Goal: Information Seeking & Learning: Find specific fact

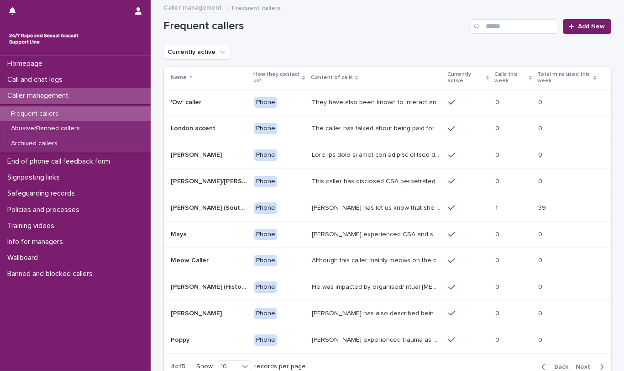
click at [327, 42] on div "Frequent callers Add New" at bounding box center [387, 23] width 447 height 44
click at [345, 33] on div "Frequent callers Add New" at bounding box center [387, 26] width 447 height 15
click at [383, 105] on p "They have also been known to interact and respond to questions throughout their…" at bounding box center [377, 102] width 131 height 10
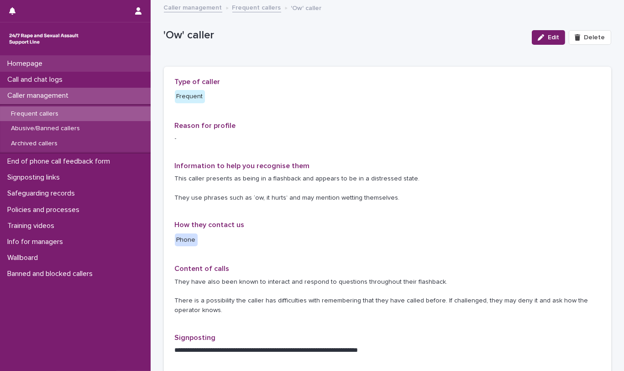
click at [31, 63] on p "Homepage" at bounding box center [27, 63] width 46 height 9
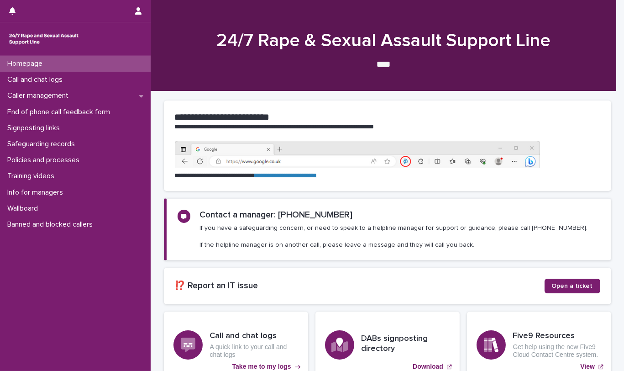
scroll to position [85, 0]
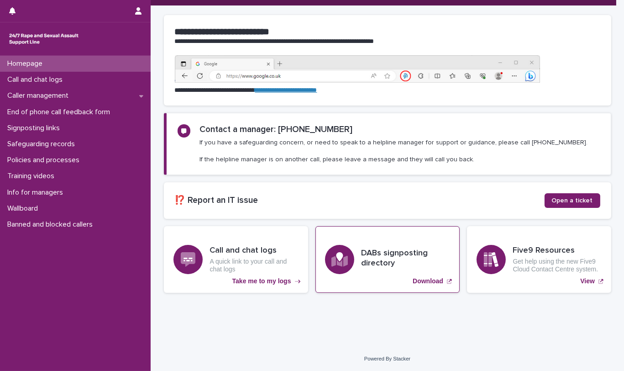
click at [376, 258] on h3 "DABs signposting directory" at bounding box center [406, 258] width 89 height 20
click at [377, 259] on h3 "DABs signposting directory" at bounding box center [406, 258] width 89 height 20
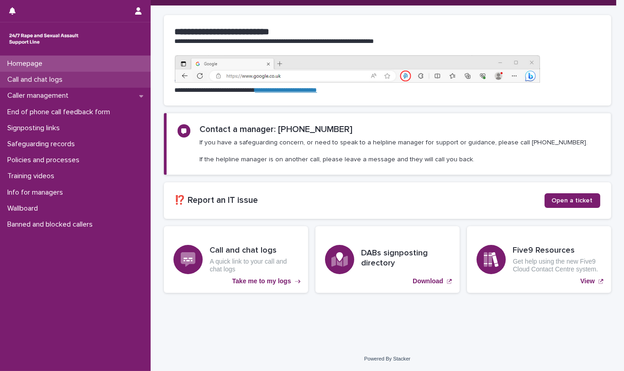
click at [53, 81] on p "Call and chat logs" at bounding box center [37, 79] width 66 height 9
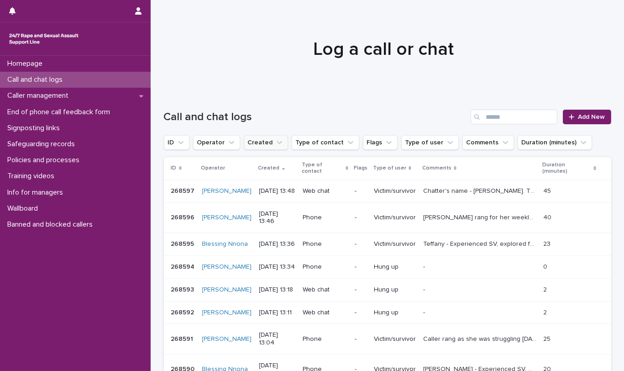
click at [255, 146] on button "Created" at bounding box center [266, 142] width 44 height 15
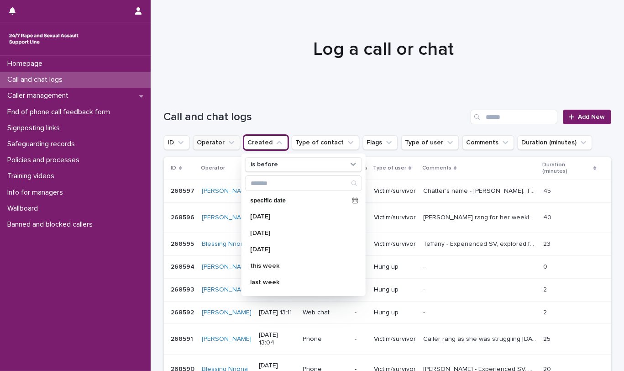
click at [217, 141] on button "Operator" at bounding box center [216, 142] width 47 height 15
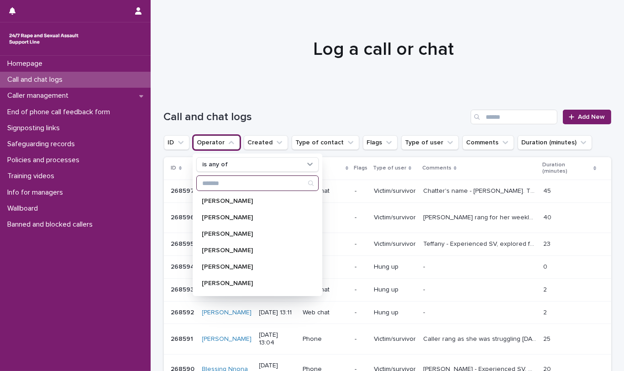
click at [227, 183] on input "Search" at bounding box center [257, 183] width 121 height 15
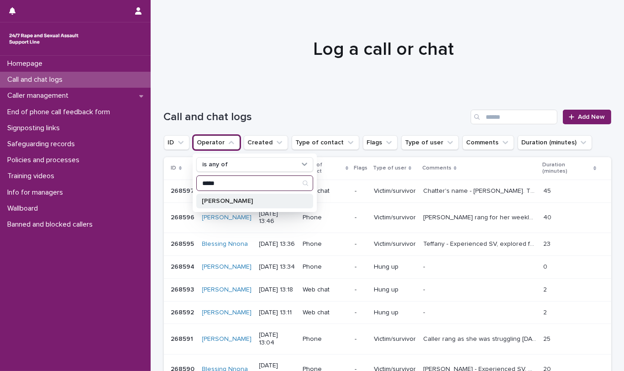
type input "*****"
click at [229, 199] on p "[PERSON_NAME]" at bounding box center [250, 201] width 97 height 6
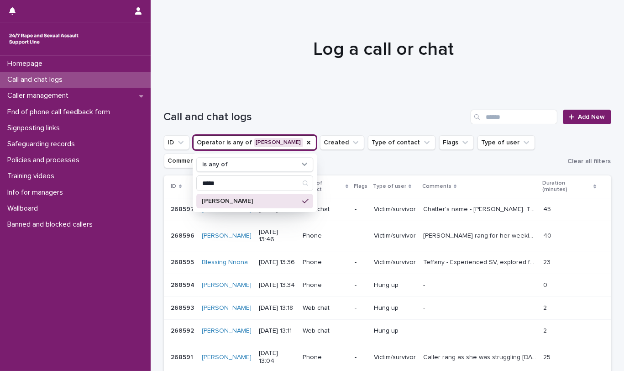
click at [275, 68] on div at bounding box center [384, 45] width 466 height 91
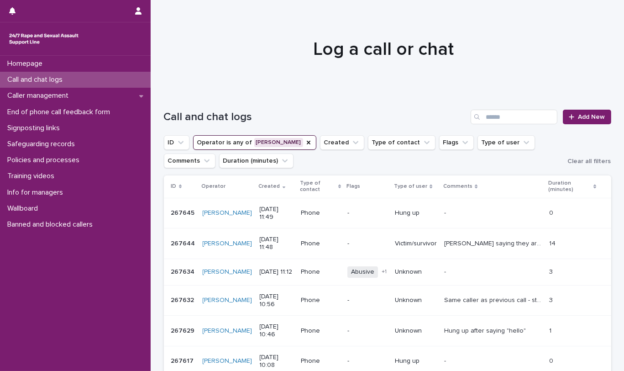
click at [477, 272] on p at bounding box center [493, 272] width 98 height 8
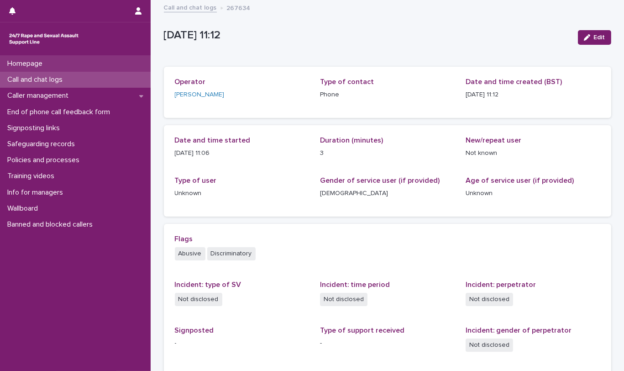
click at [37, 60] on p "Homepage" at bounding box center [27, 63] width 46 height 9
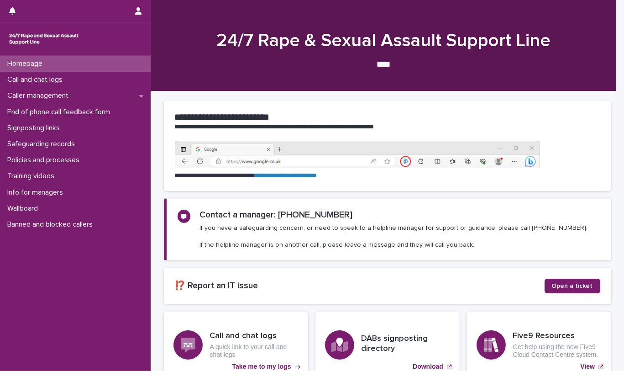
scroll to position [85, 0]
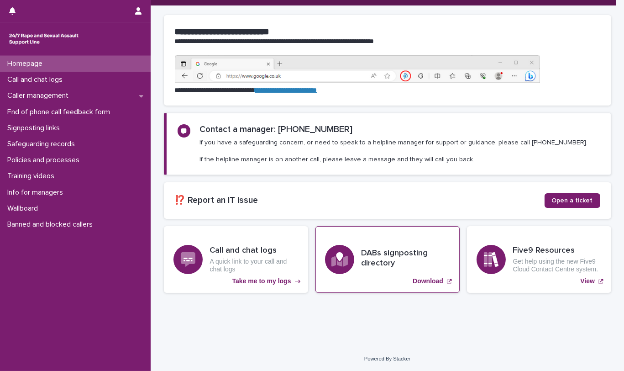
click at [362, 250] on h3 "DABs signposting directory" at bounding box center [406, 258] width 89 height 20
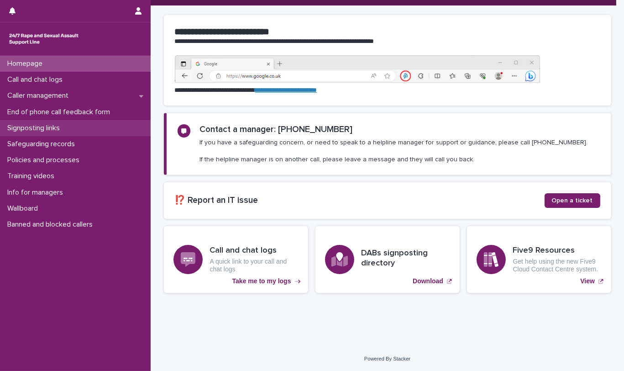
click at [40, 131] on p "Signposting links" at bounding box center [35, 128] width 63 height 9
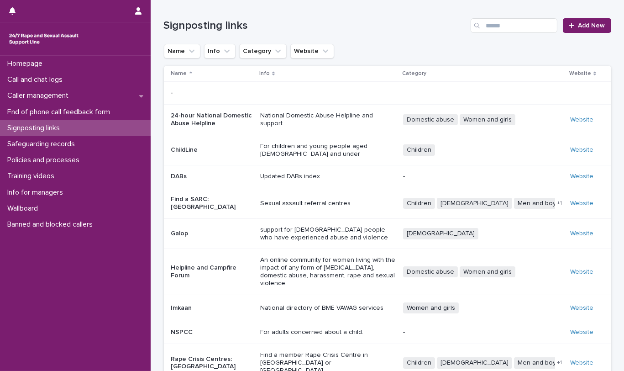
scroll to position [90, 0]
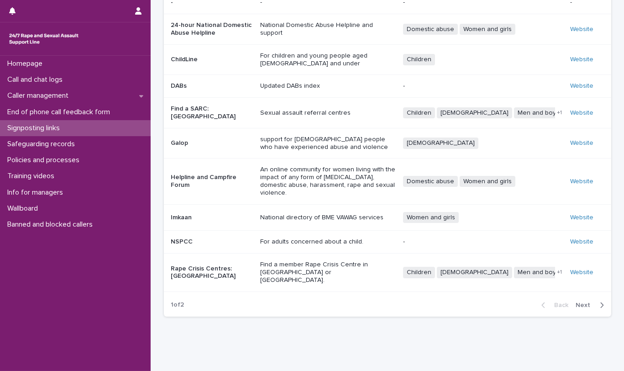
click at [580, 302] on span "Next" at bounding box center [586, 305] width 20 height 6
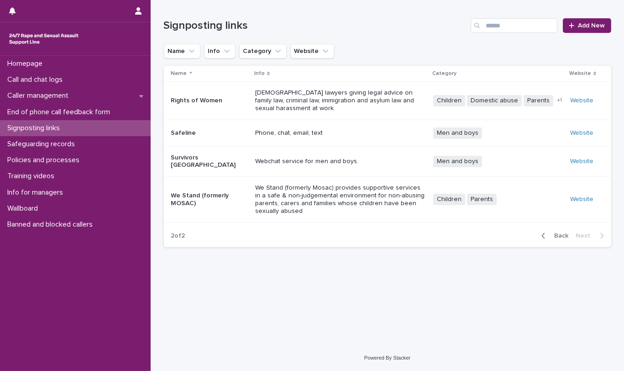
click at [562, 232] on span "Back" at bounding box center [559, 235] width 20 height 6
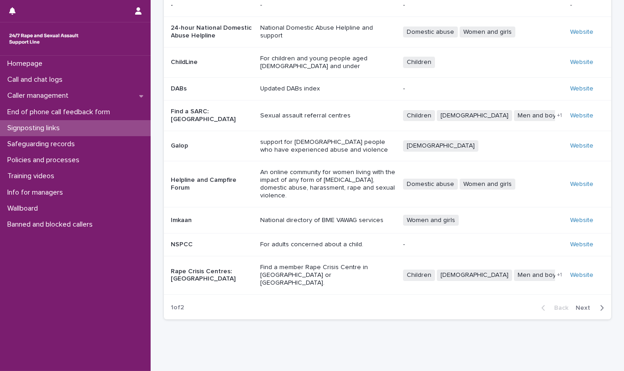
scroll to position [88, 0]
click at [582, 304] on span "Next" at bounding box center [586, 307] width 20 height 6
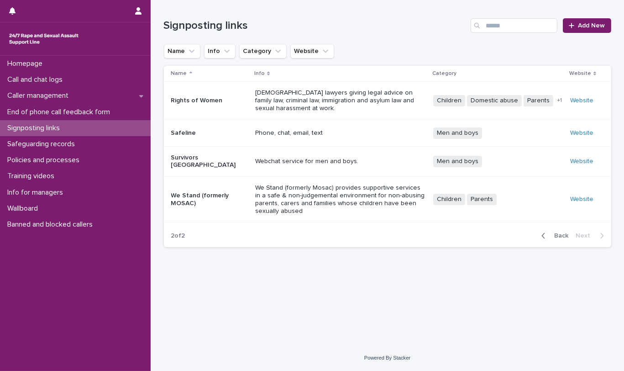
click at [561, 232] on span "Back" at bounding box center [559, 235] width 20 height 6
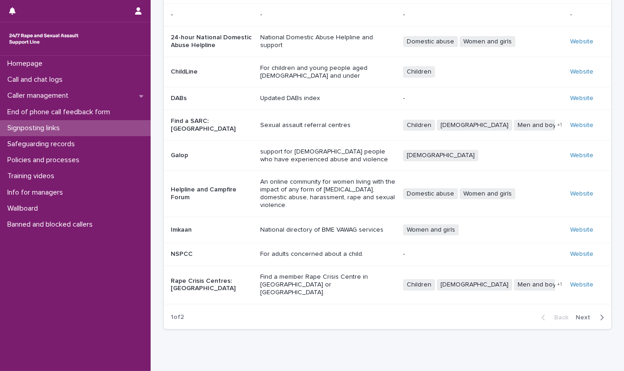
scroll to position [11, 0]
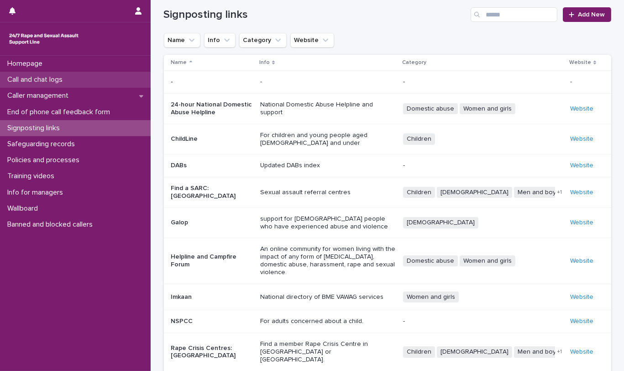
click at [45, 76] on p "Call and chat logs" at bounding box center [37, 79] width 66 height 9
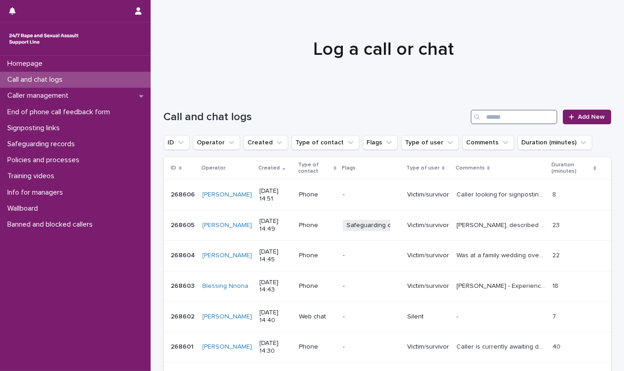
click at [497, 113] on input "Search" at bounding box center [514, 117] width 87 height 15
type input "*"
click at [220, 144] on button "Operator" at bounding box center [216, 142] width 47 height 15
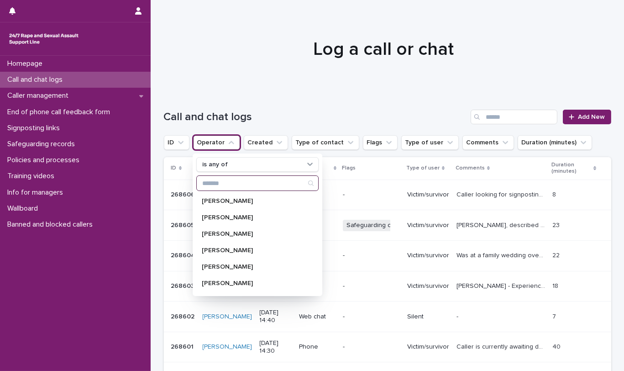
click at [245, 184] on input "Search" at bounding box center [257, 183] width 121 height 15
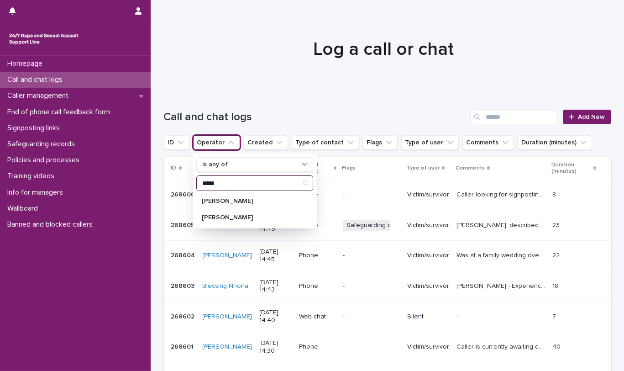
type input "*****"
click at [305, 108] on div "Call and chat logs Add New" at bounding box center [387, 113] width 447 height 44
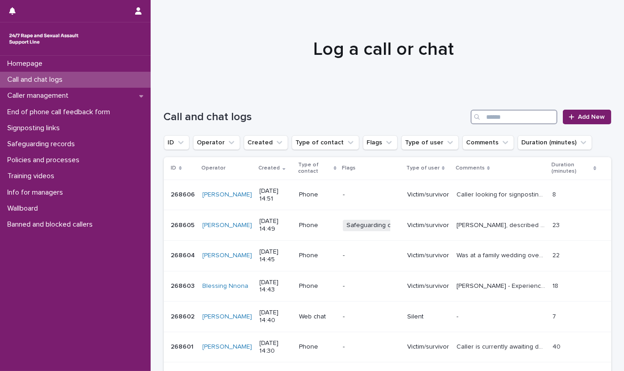
click at [506, 116] on input "Search" at bounding box center [514, 117] width 87 height 15
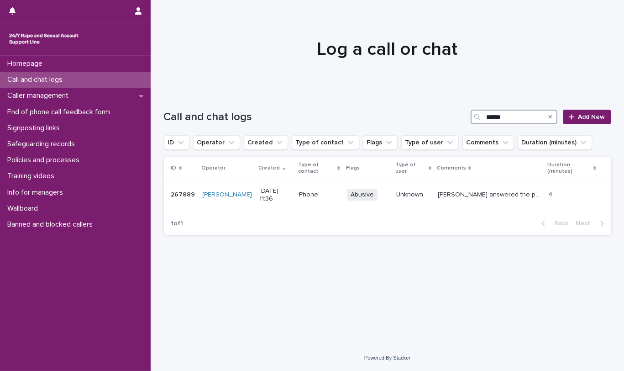
drag, startPoint x: 518, startPoint y: 117, endPoint x: 453, endPoint y: 119, distance: 65.3
click at [453, 119] on div "Call and chat logs ****** Add New" at bounding box center [387, 117] width 447 height 15
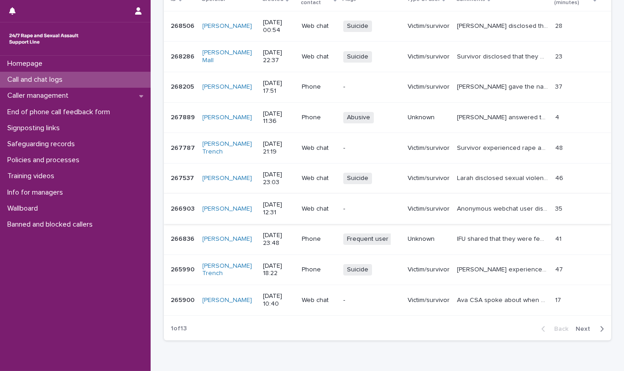
scroll to position [198, 0]
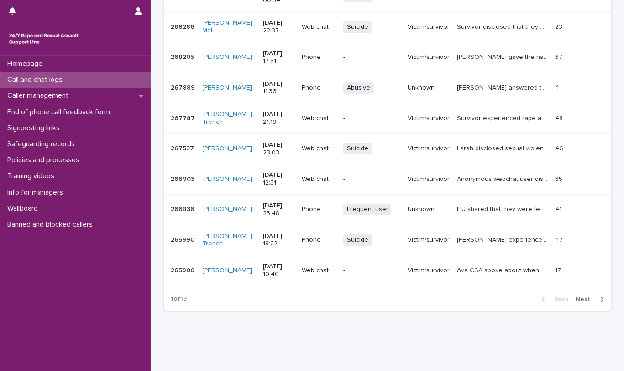
type input "**********"
